Goal: Information Seeking & Learning: Learn about a topic

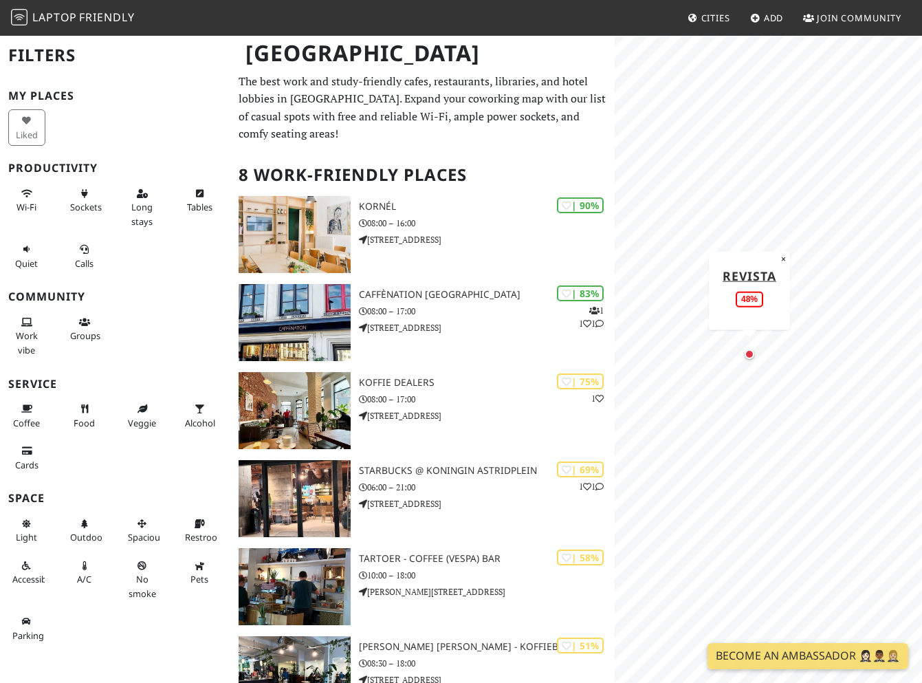
click at [749, 357] on div "Map marker" at bounding box center [749, 354] width 10 height 10
click at [730, 359] on div "Map marker" at bounding box center [729, 361] width 10 height 10
click at [866, 401] on div "Map marker" at bounding box center [869, 402] width 14 height 14
click at [793, 300] on div "Map marker" at bounding box center [796, 303] width 10 height 10
click at [848, 366] on div "Map marker" at bounding box center [847, 363] width 14 height 14
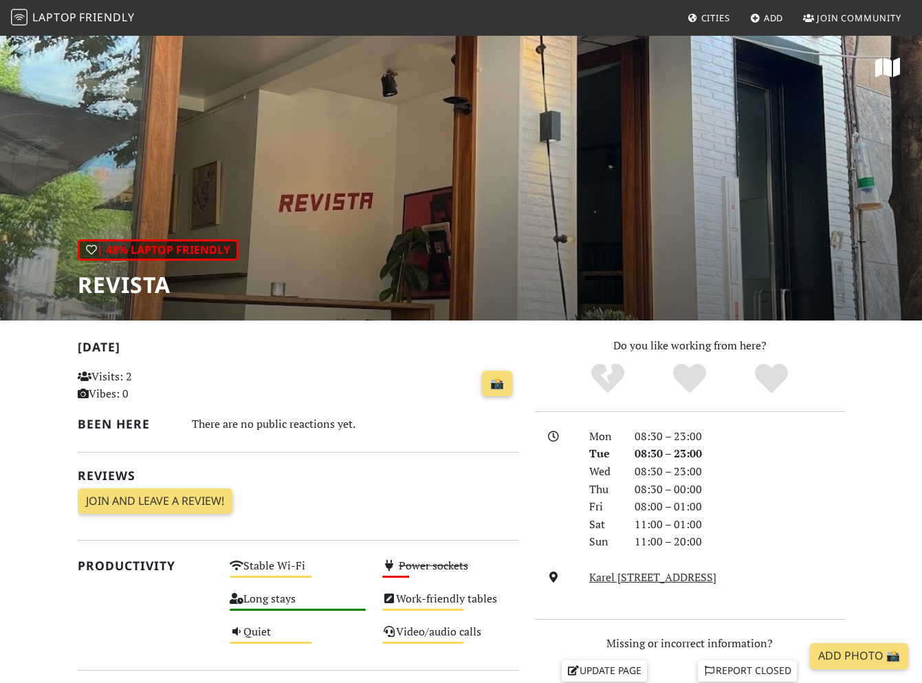
click at [297, 212] on div "| 48% Laptop Friendly Revista" at bounding box center [461, 177] width 922 height 286
drag, startPoint x: 108, startPoint y: 252, endPoint x: 235, endPoint y: 257, distance: 127.3
click at [235, 257] on div "| 48% Laptop Friendly" at bounding box center [158, 250] width 161 height 22
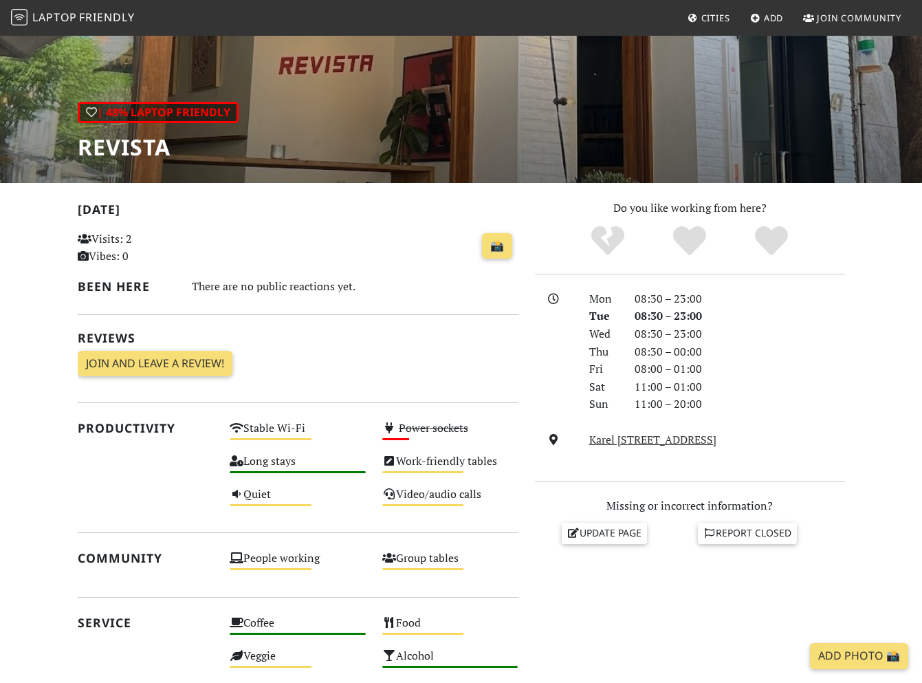
scroll to position [118, 0]
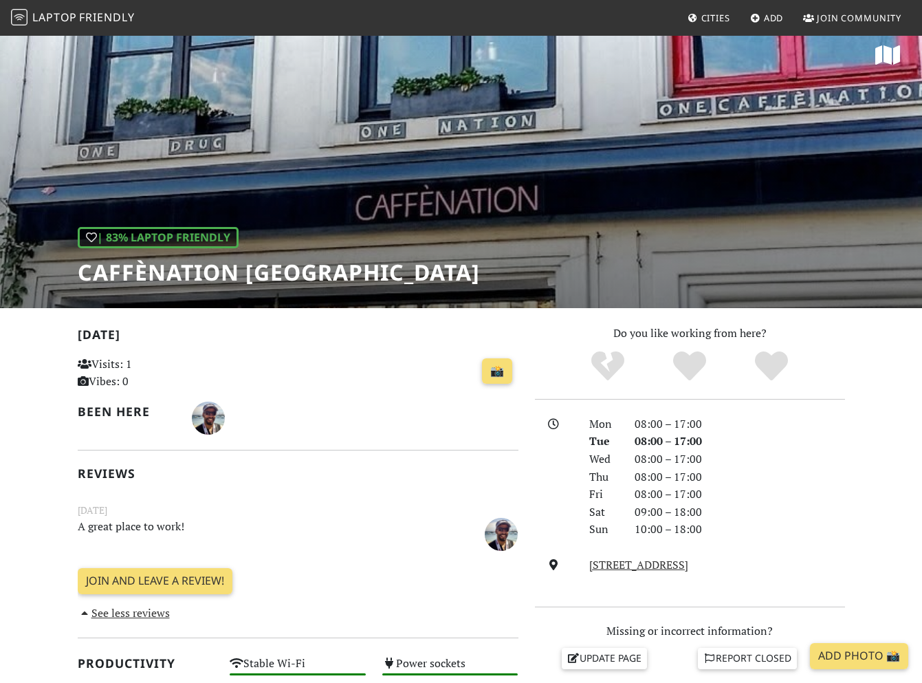
scroll to position [12, 1]
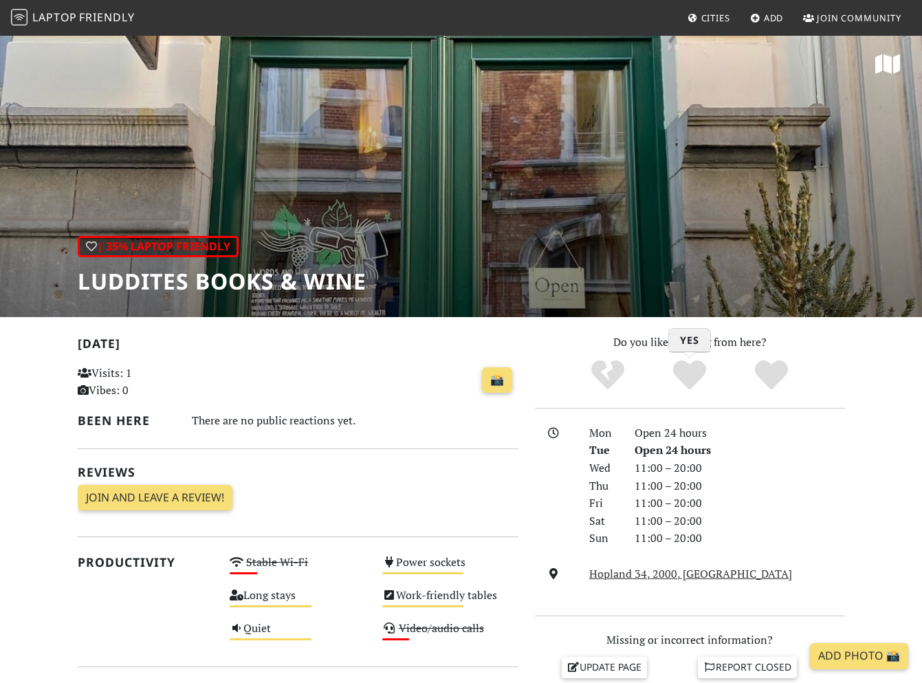
scroll to position [19, 0]
